Goal: Find specific page/section: Find specific page/section

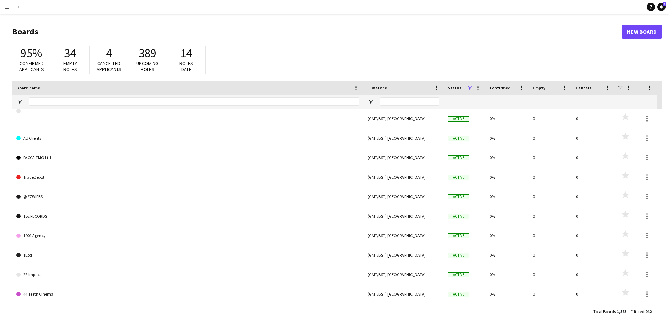
click at [8, 6] on app-icon "Menu" at bounding box center [7, 7] width 6 height 6
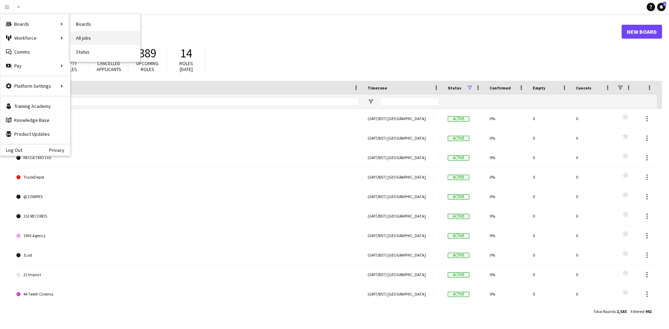
click at [88, 35] on link "All jobs" at bounding box center [105, 38] width 70 height 14
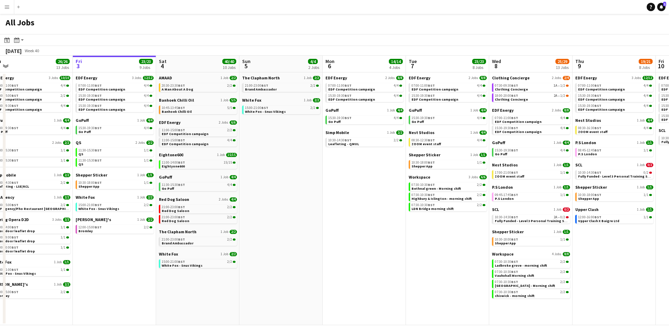
scroll to position [0, 218]
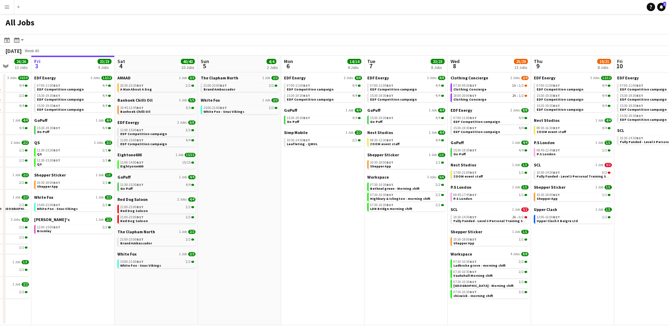
drag, startPoint x: 355, startPoint y: 228, endPoint x: 303, endPoint y: 226, distance: 51.9
click at [303, 226] on app-calendar-viewport "Tue 30 23/24 11 Jobs Wed 1 26/26 14 Jobs Thu 2 26/26 13 Jobs Fri 3 23/23 9 Jobs…" at bounding box center [334, 191] width 669 height 270
